Goal: Task Accomplishment & Management: Manage account settings

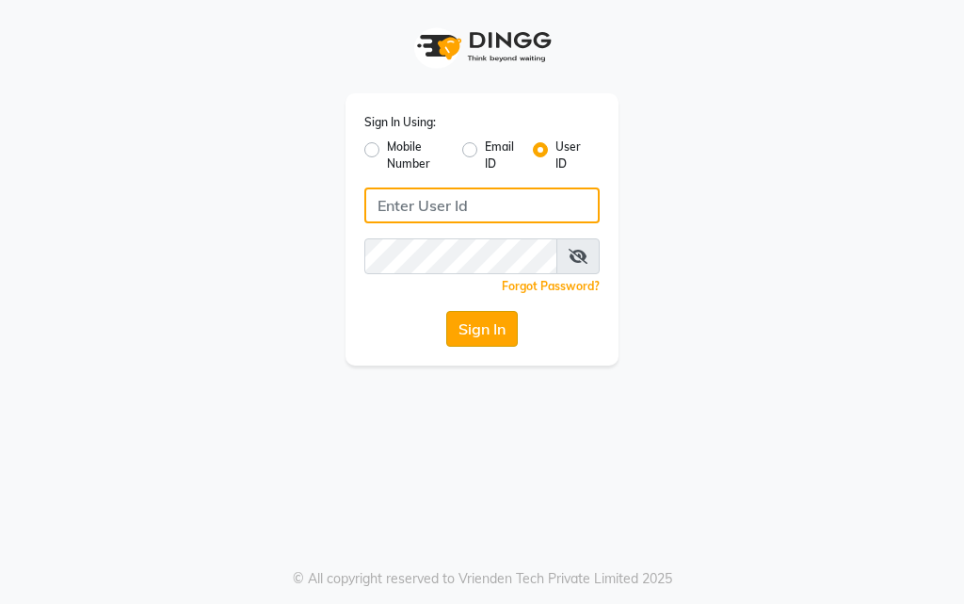
type input "salon360degree"
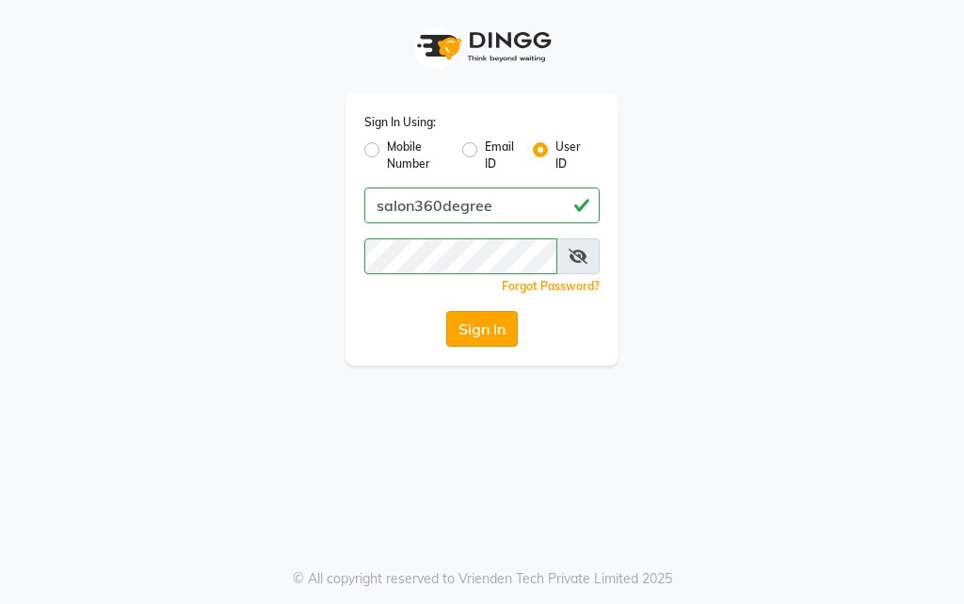
click at [484, 317] on button "Sign In" at bounding box center [482, 329] width 72 height 36
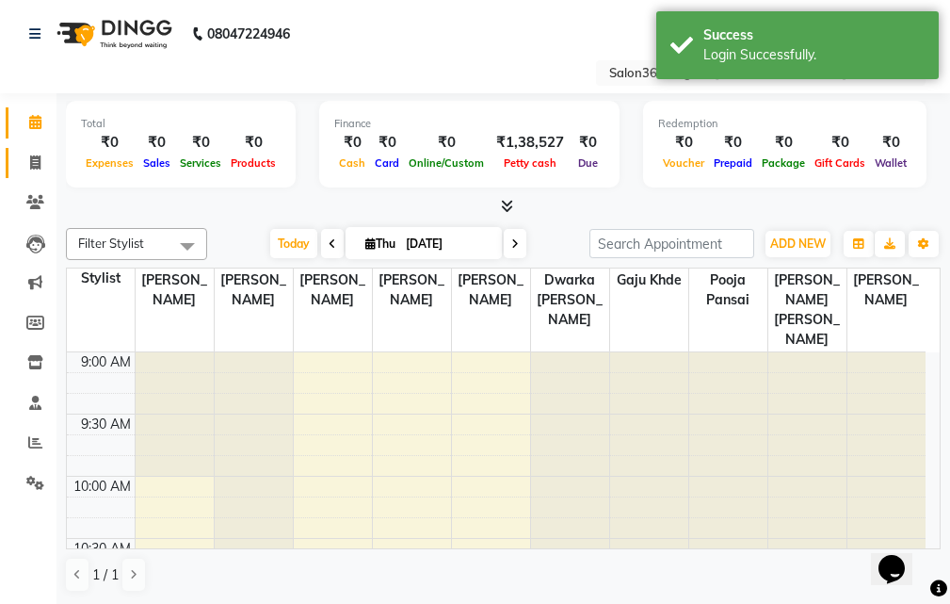
click at [31, 161] on icon at bounding box center [35, 162] width 10 height 14
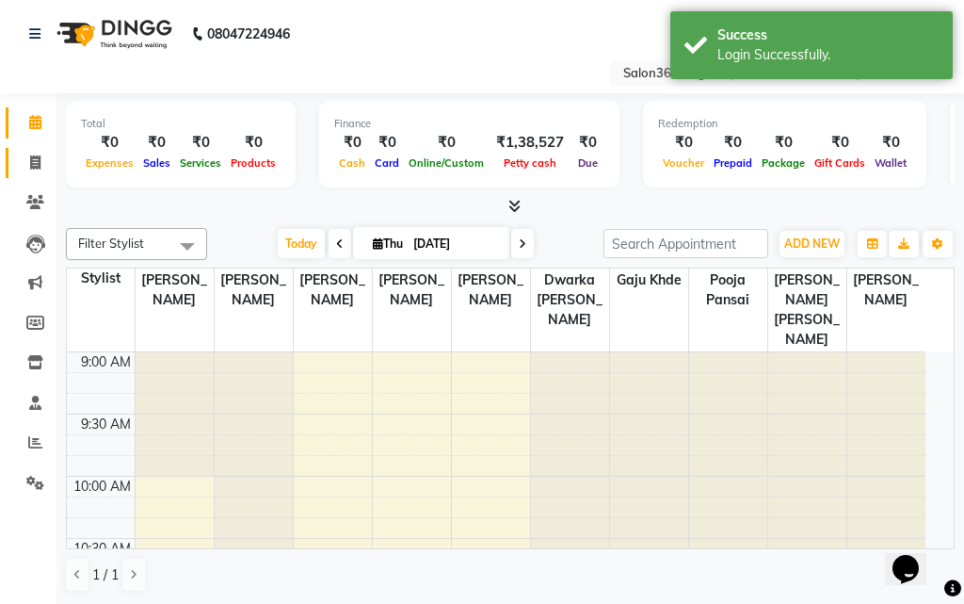
select select "5215"
select select "service"
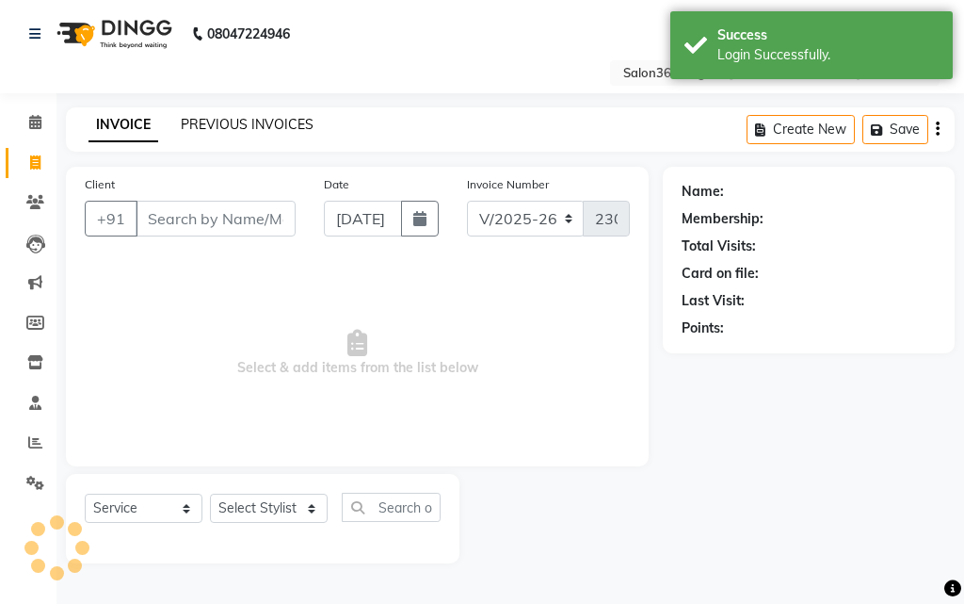
click at [251, 132] on link "PREVIOUS INVOICES" at bounding box center [247, 124] width 133 height 17
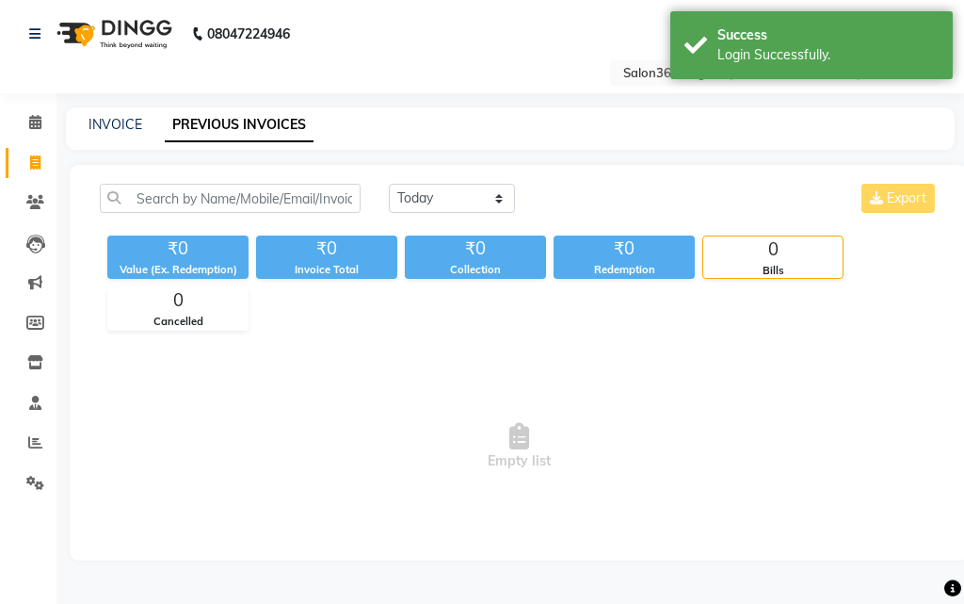
click at [452, 183] on div "Today Yesterday Custom Range Export ₹0 Value (Ex. Redemption) ₹0 Invoice Total …" at bounding box center [520, 363] width 900 height 396
click at [448, 198] on select "Today Yesterday Custom Range" at bounding box center [452, 198] width 126 height 29
select select "yesterday"
click at [389, 184] on select "Today Yesterday Custom Range" at bounding box center [452, 198] width 126 height 29
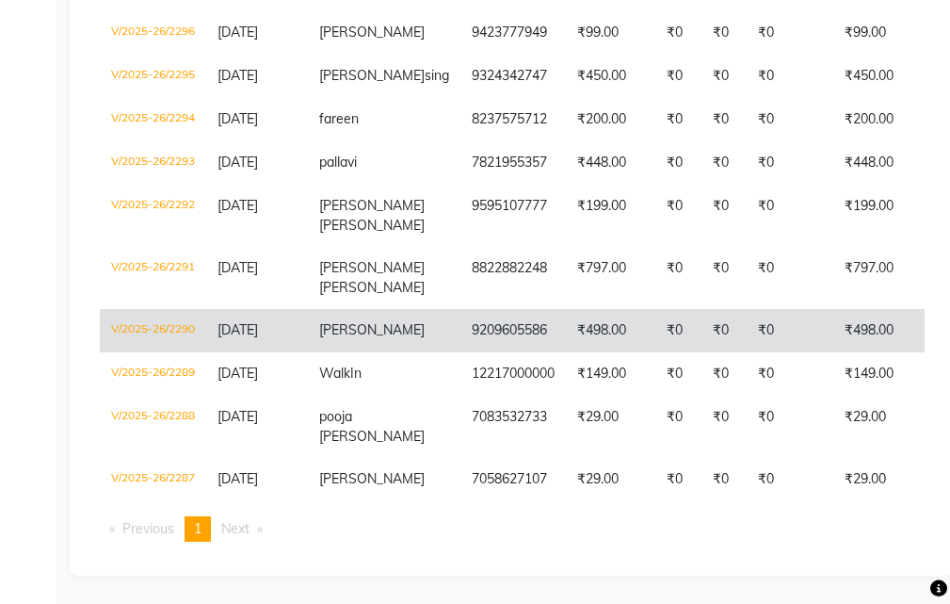
scroll to position [884, 0]
click at [161, 311] on td "V/2025-26/2290" at bounding box center [153, 330] width 106 height 43
